Goal: Task Accomplishment & Management: Use online tool/utility

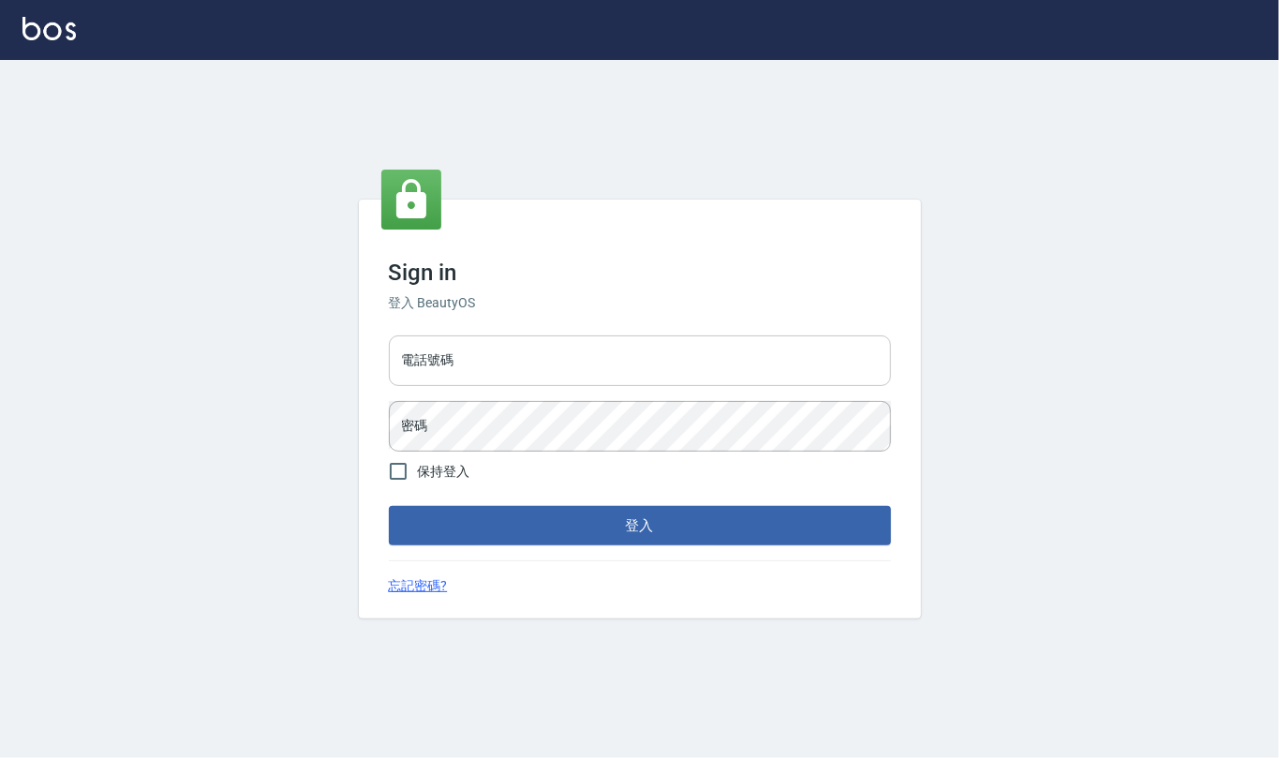
click at [687, 357] on input "電話號碼" at bounding box center [640, 360] width 502 height 51
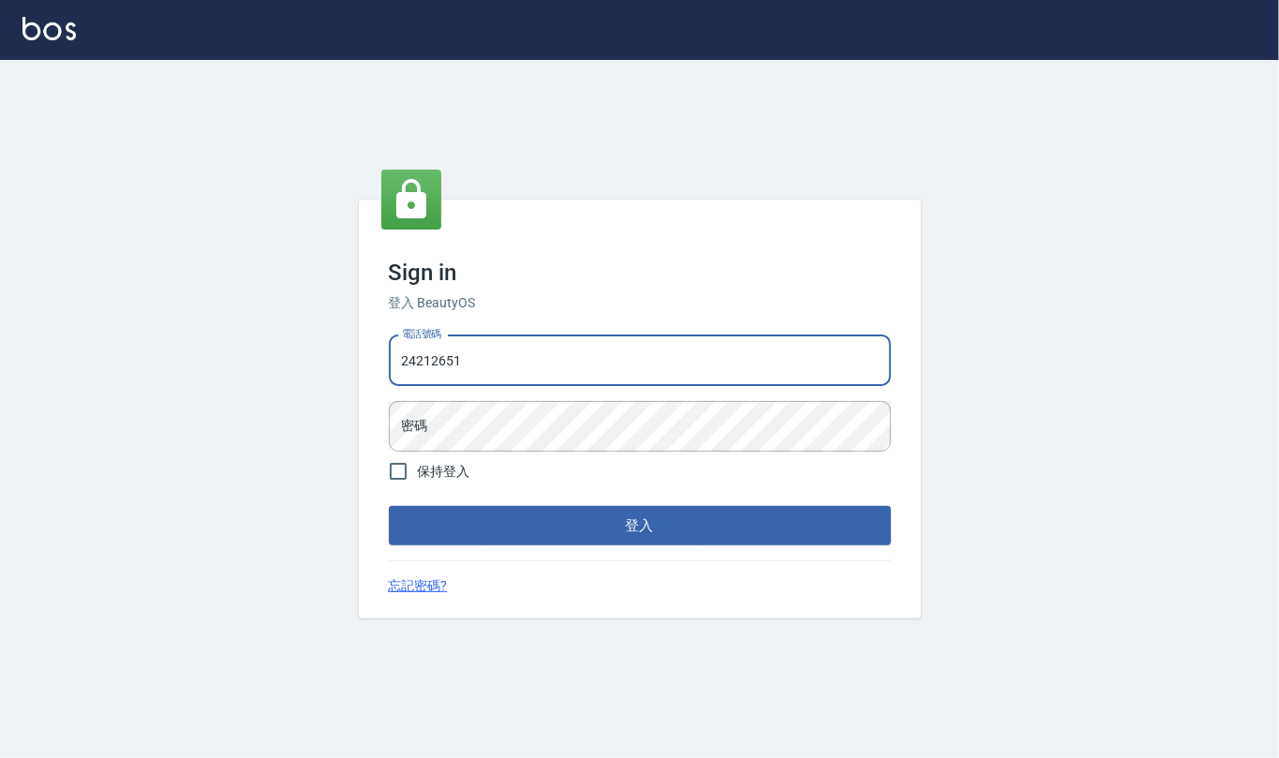
type input "24212651"
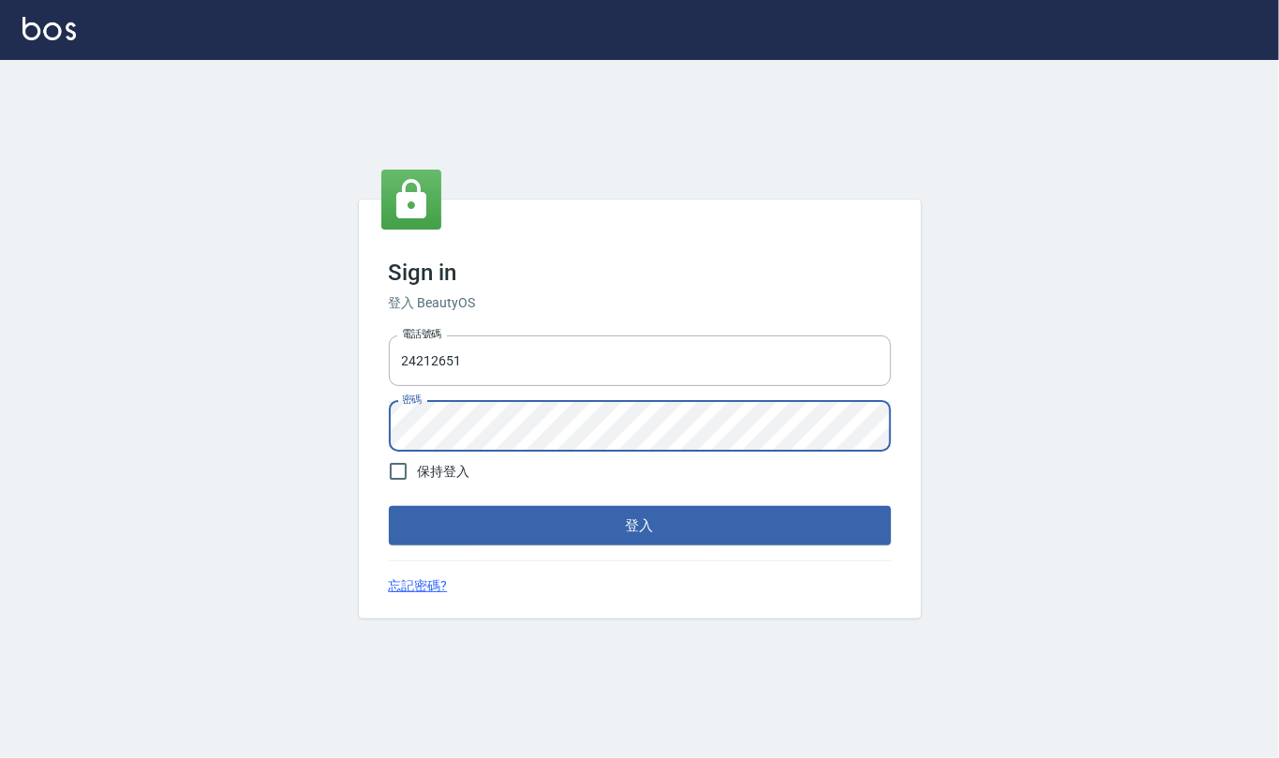
click at [389, 506] on button "登入" at bounding box center [640, 525] width 502 height 39
